Goal: Transaction & Acquisition: Subscribe to service/newsletter

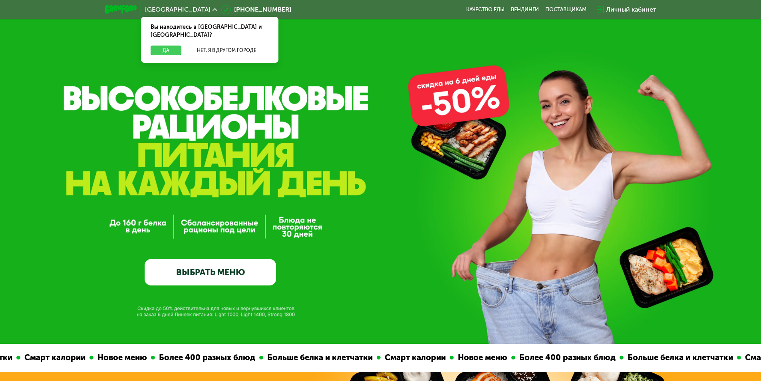
click at [164, 46] on button "Да" at bounding box center [166, 51] width 31 height 10
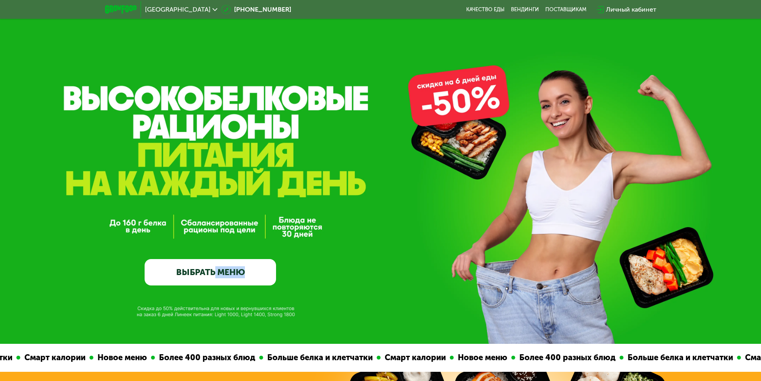
drag, startPoint x: 217, startPoint y: 108, endPoint x: 379, endPoint y: 190, distance: 182.0
click at [379, 190] on div "GrowFood — доставка правильного питания ВЫБРАТЬ МЕНЮ" at bounding box center [380, 172] width 761 height 344
click at [241, 163] on div "GrowFood — доставка правильного питания ВЫБРАТЬ МЕНЮ" at bounding box center [210, 204] width 131 height 164
drag, startPoint x: 236, startPoint y: 99, endPoint x: 314, endPoint y: 136, distance: 86.5
click at [313, 136] on div "GrowFood — доставка правильного питания ВЫБРАТЬ МЕНЮ" at bounding box center [380, 172] width 761 height 344
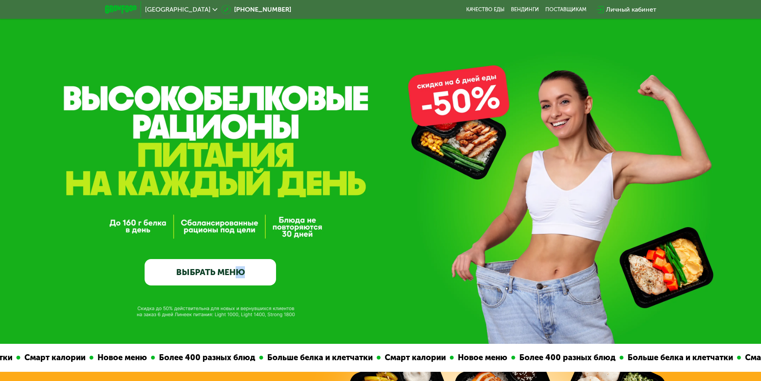
click at [315, 136] on div "GrowFood — доставка правильного питания ВЫБРАТЬ МЕНЮ" at bounding box center [380, 204] width 761 height 164
